Goal: Book appointment/travel/reservation

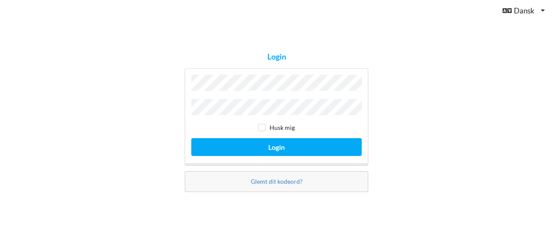
click at [191, 138] on button "Login" at bounding box center [276, 147] width 171 height 18
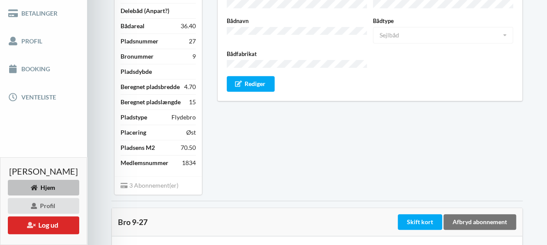
scroll to position [131, 0]
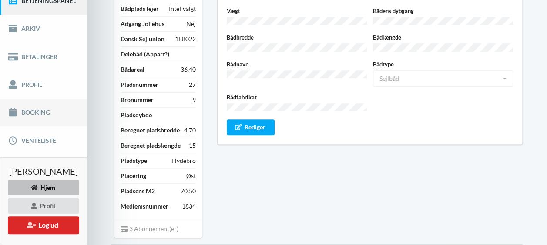
click at [34, 120] on link "Booking" at bounding box center [43, 113] width 87 height 28
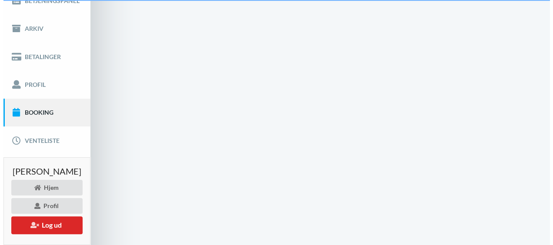
scroll to position [45, 0]
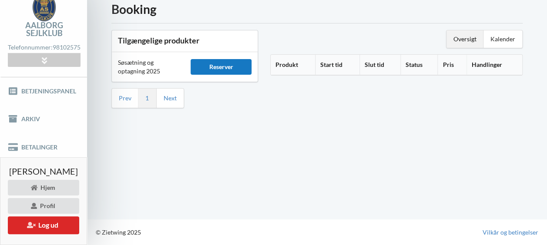
click at [225, 59] on div "Reserver" at bounding box center [221, 67] width 60 height 16
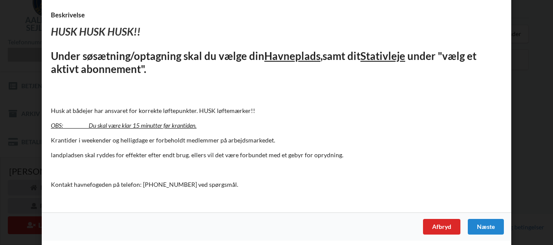
scroll to position [88, 0]
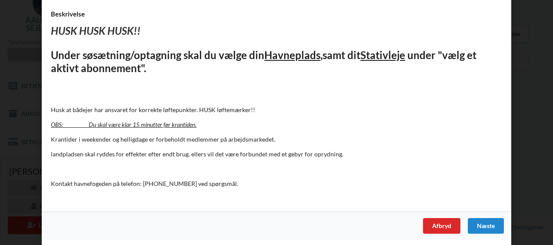
click at [496, 230] on div "Næste" at bounding box center [486, 226] width 36 height 16
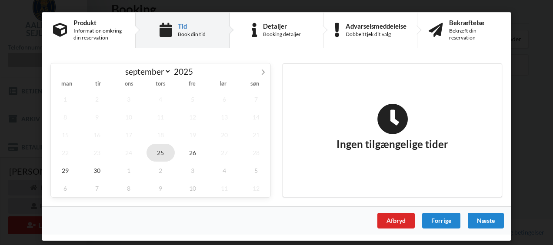
click at [164, 152] on span "25" at bounding box center [161, 153] width 29 height 18
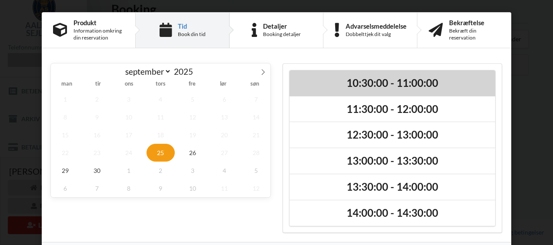
click at [353, 82] on h2 "10:30:00 - 11:00:00" at bounding box center [393, 83] width 194 height 13
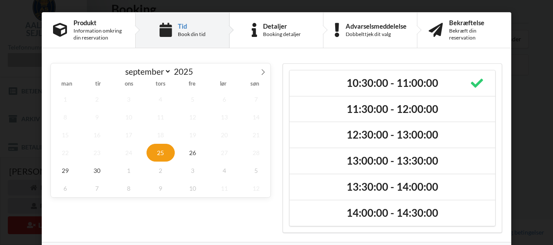
scroll to position [30, 0]
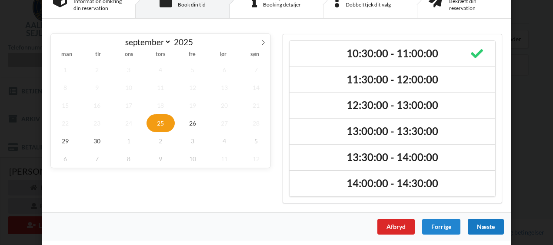
click at [486, 227] on div "Næste" at bounding box center [486, 227] width 36 height 16
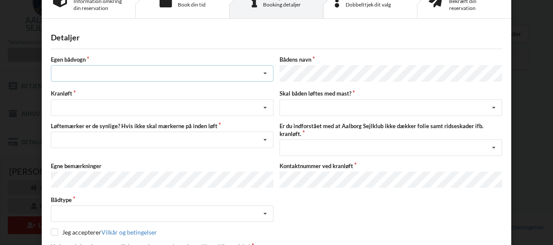
click at [265, 76] on icon at bounding box center [265, 74] width 13 height 16
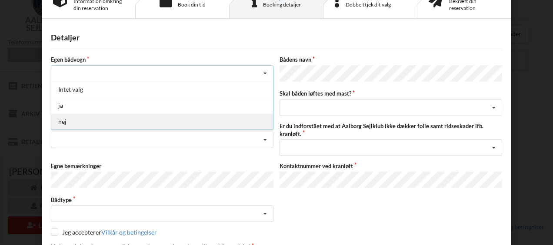
click at [117, 122] on div "nej" at bounding box center [162, 122] width 222 height 16
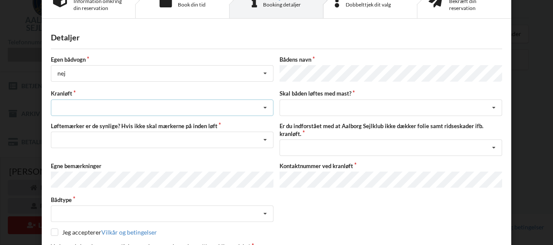
click at [263, 108] on icon at bounding box center [265, 108] width 13 height 16
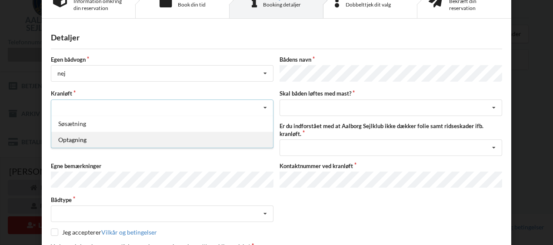
click at [179, 138] on div "Optagning" at bounding box center [162, 140] width 222 height 16
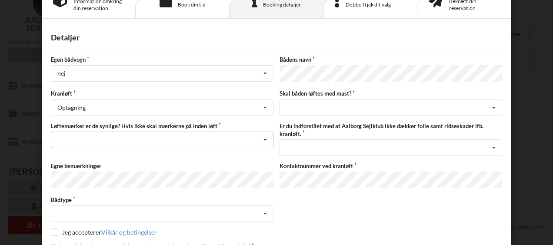
click at [262, 140] on icon at bounding box center [265, 140] width 13 height 16
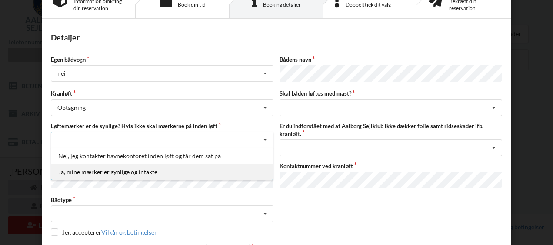
click at [190, 171] on div "Ja, mine mærker er synlige og intakte" at bounding box center [162, 172] width 222 height 16
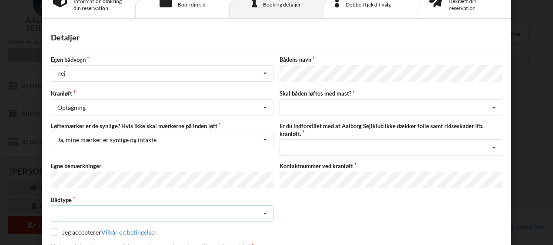
click at [259, 209] on icon at bounding box center [265, 214] width 13 height 16
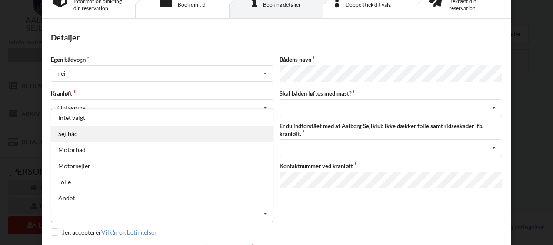
click at [103, 130] on div "Sejlbåd" at bounding box center [162, 134] width 222 height 16
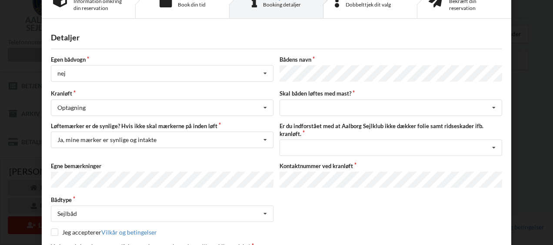
scroll to position [98, 0]
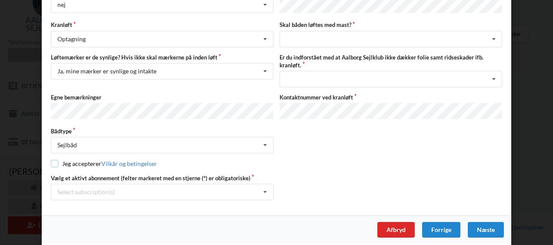
click at [53, 160] on input "checkbox" at bounding box center [54, 163] width 7 height 7
checkbox input "true"
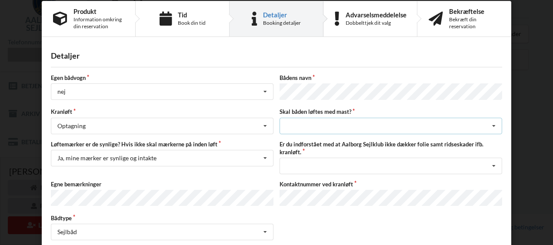
click at [379, 127] on div "intet valg ja nej" at bounding box center [391, 126] width 223 height 17
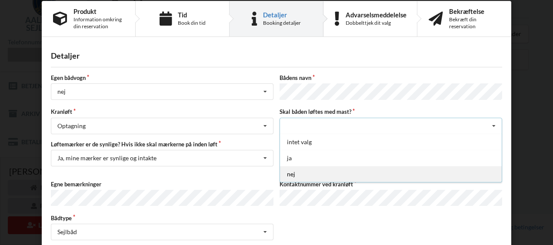
click at [320, 174] on div "nej" at bounding box center [391, 174] width 222 height 16
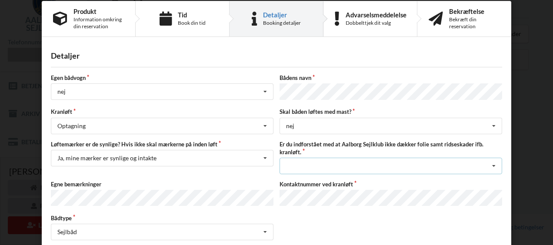
click at [420, 170] on div "Jeg har tæpper med og tager selv ansvaret for eventuelle folie samt ridseskader…" at bounding box center [391, 166] width 223 height 17
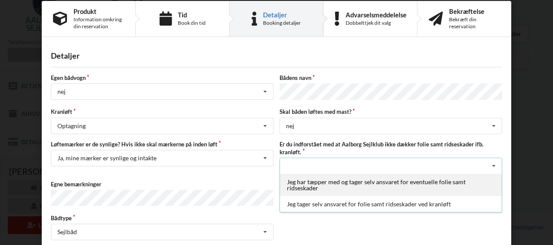
click at [334, 184] on div "Jeg har tæpper med og tager selv ansvaret for eventuelle folie samt ridseskader" at bounding box center [391, 185] width 222 height 22
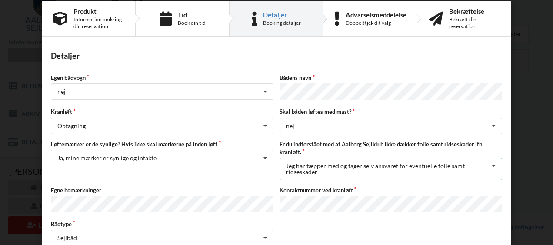
click at [365, 170] on div "Jeg har tæpper med og tager selv ansvaret for eventuelle folie samt ridseskader" at bounding box center [387, 169] width 203 height 12
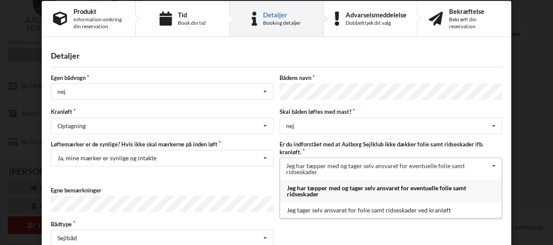
click at [367, 170] on div "Jeg har tæpper med og tager selv ansvaret for eventuelle folie samt ridseskader" at bounding box center [387, 169] width 203 height 12
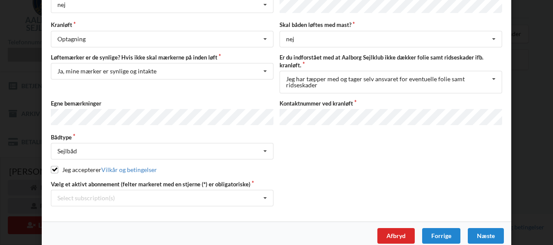
scroll to position [104, 0]
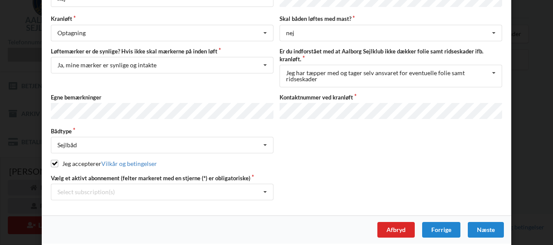
click at [279, 191] on div "Vælg et aktivt abonnement (felter markeret med en stjerne (*) er obligatoriske)…" at bounding box center [277, 187] width 458 height 26
click at [261, 189] on icon at bounding box center [265, 192] width 13 height 16
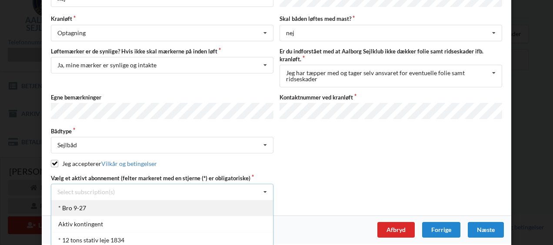
click at [88, 203] on div "* Bro 9-27" at bounding box center [162, 208] width 222 height 16
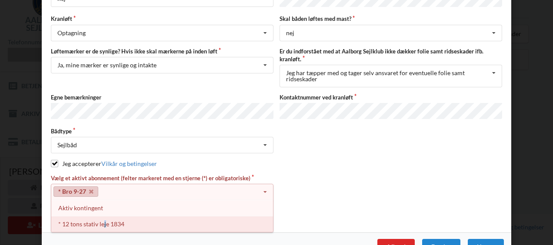
click at [102, 217] on div "* 12 tons stativ leje 1834" at bounding box center [162, 224] width 222 height 16
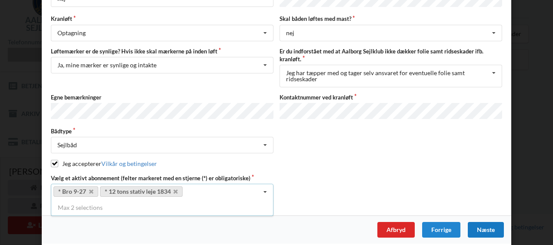
click at [484, 223] on div "Næste" at bounding box center [486, 230] width 36 height 16
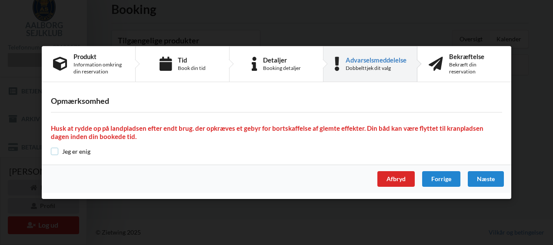
click at [58, 152] on input "checkbox" at bounding box center [54, 151] width 7 height 7
checkbox input "true"
click at [486, 180] on div "Næste" at bounding box center [486, 179] width 36 height 16
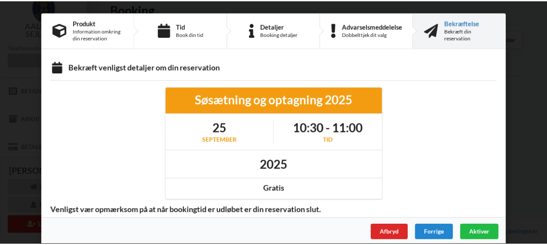
scroll to position [6, 0]
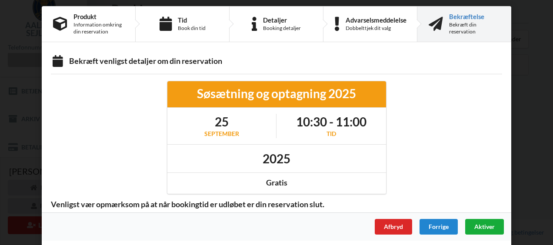
click at [486, 225] on span "Aktiver" at bounding box center [485, 226] width 20 height 7
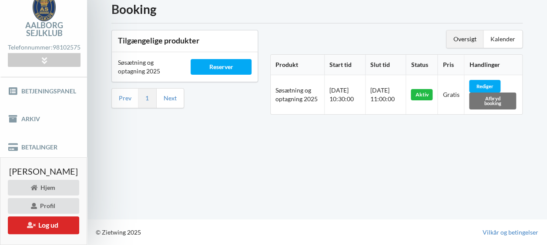
click at [486, 169] on div "Booking Tilgængelige produkter Søsætning og optagning 2025 Reserver Prev 1 Next…" at bounding box center [317, 101] width 460 height 236
